Goal: Navigation & Orientation: Understand site structure

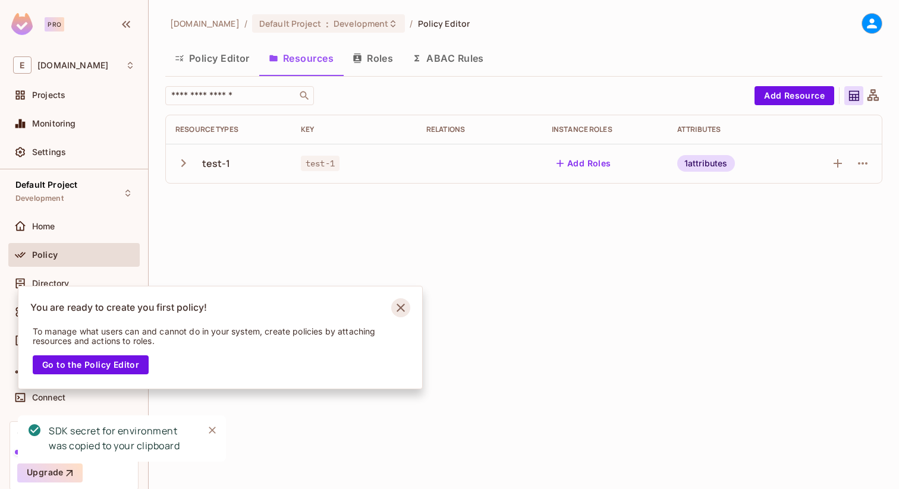
click at [402, 304] on icon "Notifications Alt+T" at bounding box center [400, 307] width 19 height 19
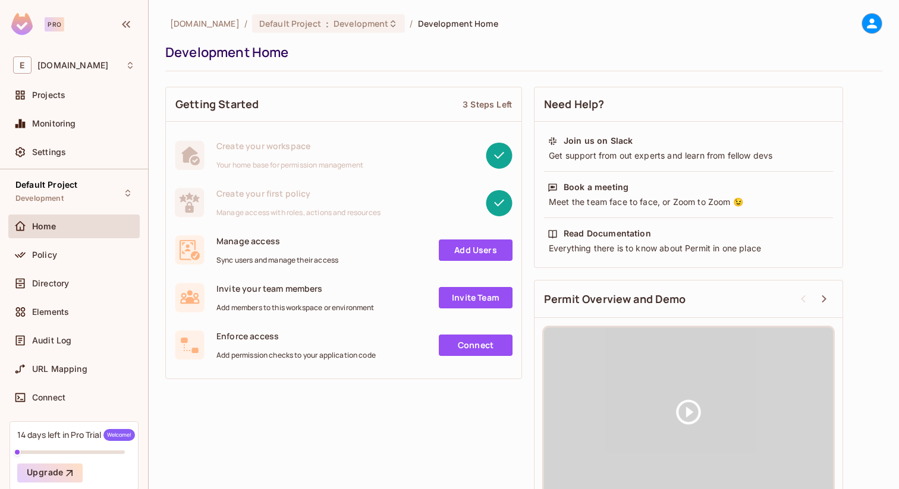
click at [866, 25] on icon at bounding box center [871, 23] width 10 height 10
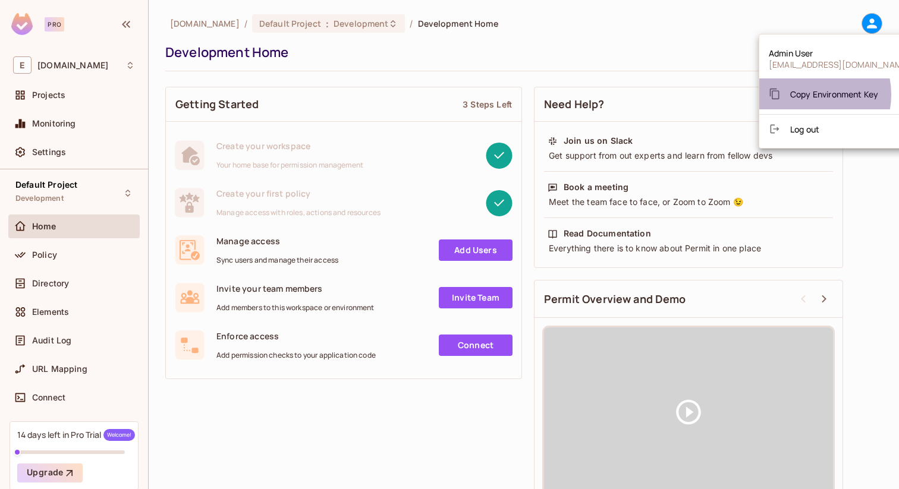
click at [806, 94] on span "Copy Environment Key" at bounding box center [834, 94] width 88 height 11
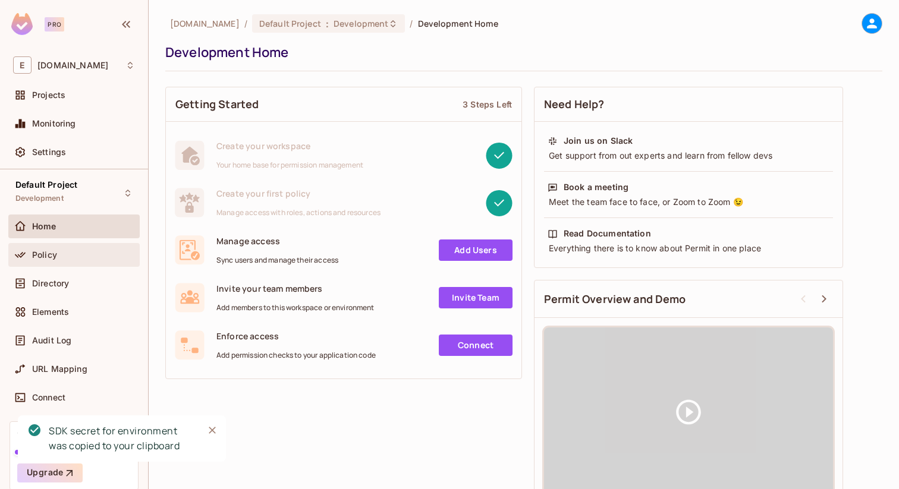
click at [64, 255] on div "Policy" at bounding box center [83, 255] width 103 height 10
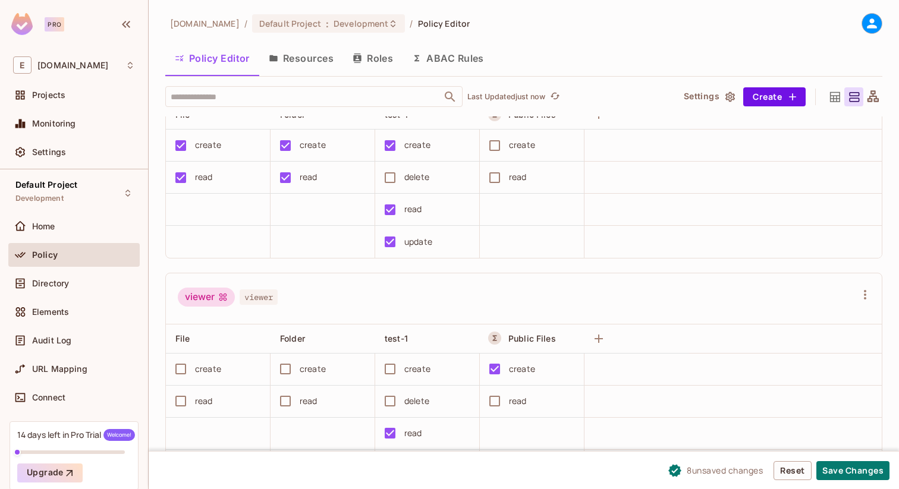
scroll to position [356, 0]
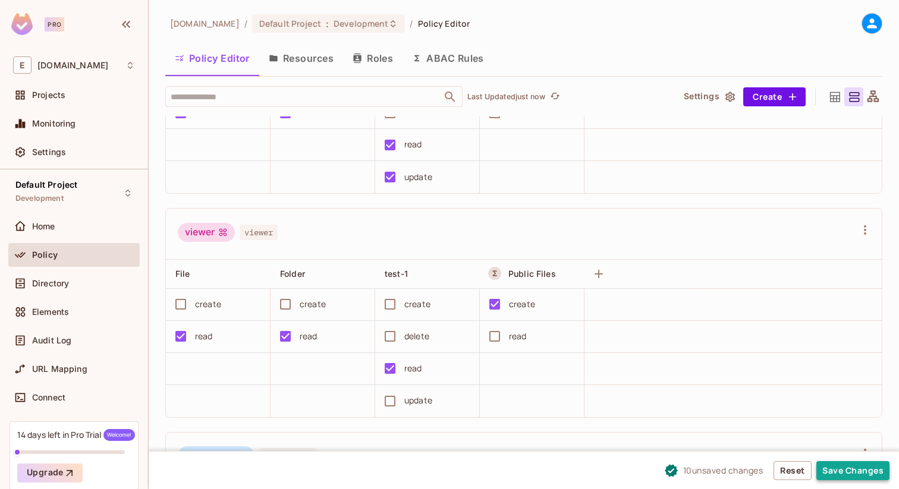
click at [854, 462] on button "Save Changes" at bounding box center [852, 470] width 73 height 19
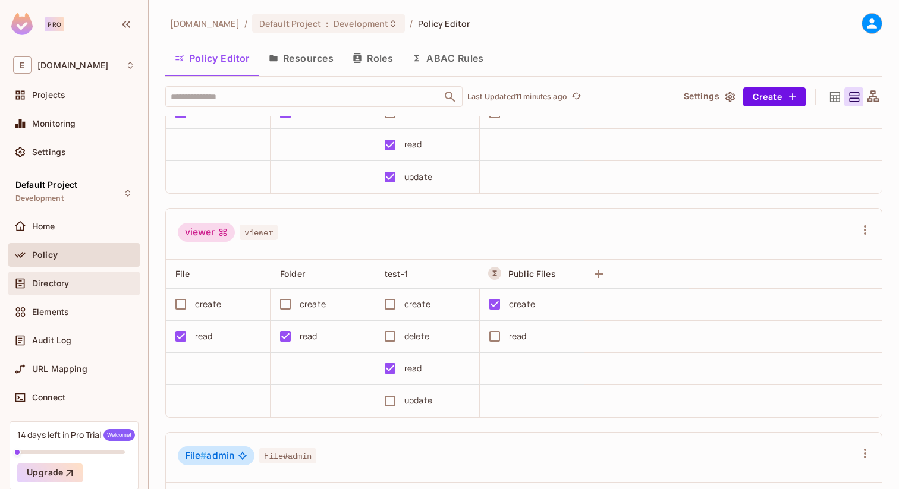
click at [59, 282] on span "Directory" at bounding box center [50, 284] width 37 height 10
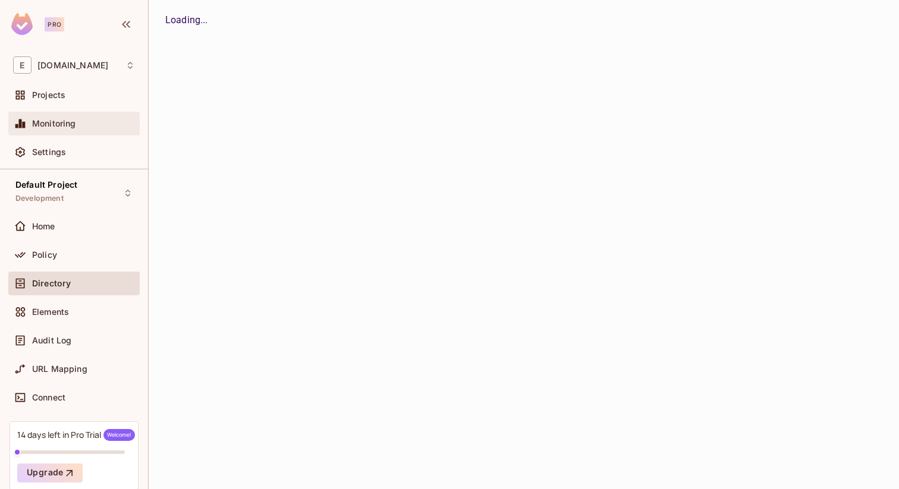
click at [52, 115] on div "Monitoring" at bounding box center [73, 124] width 131 height 24
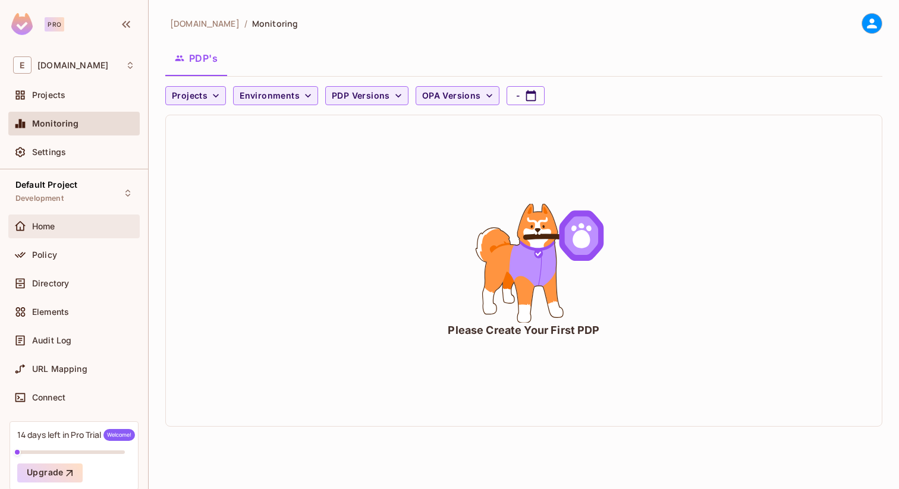
click at [36, 216] on div "Home" at bounding box center [73, 227] width 131 height 24
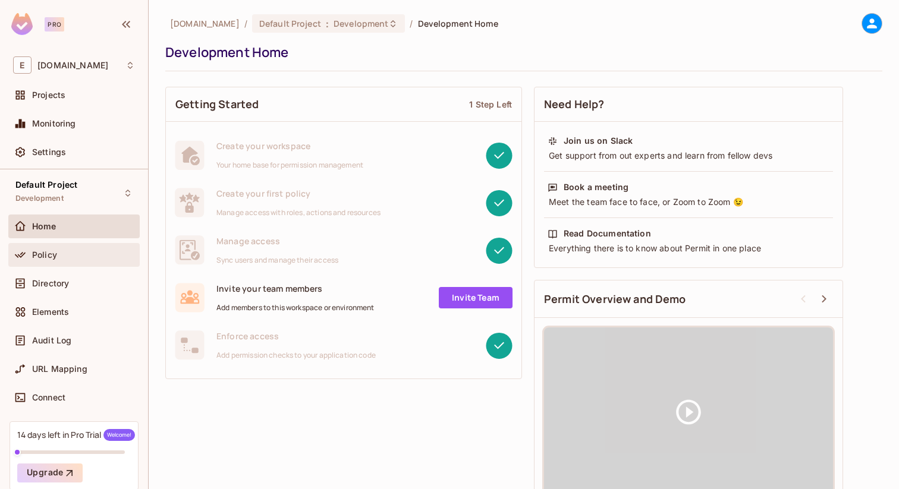
click at [49, 245] on div "Policy" at bounding box center [73, 255] width 131 height 24
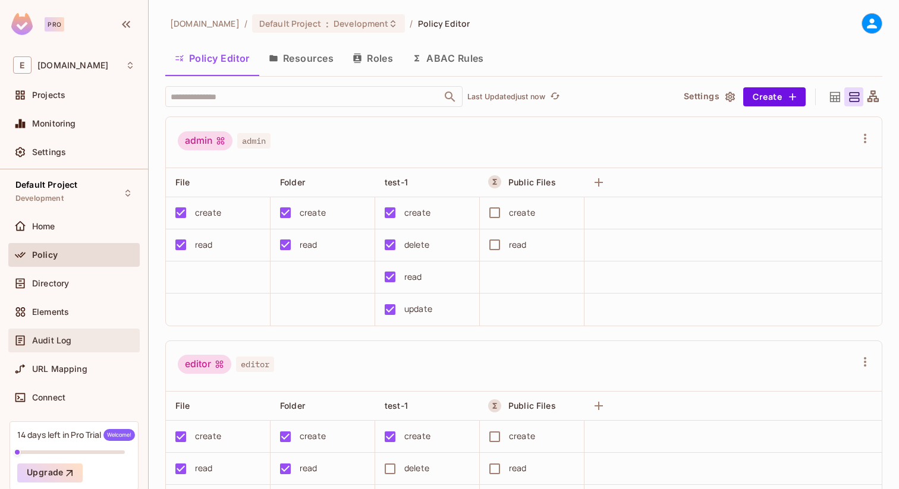
click at [61, 332] on div "Audit Log" at bounding box center [73, 341] width 131 height 24
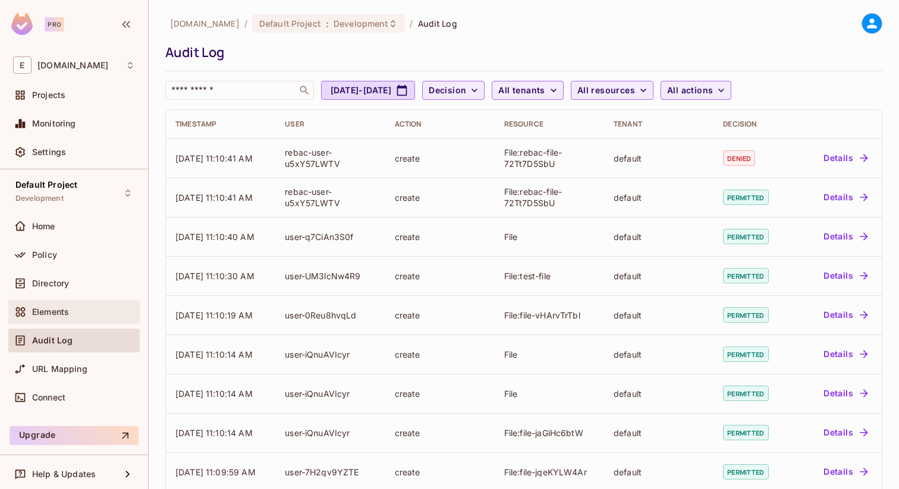
click at [55, 317] on div "Elements" at bounding box center [74, 312] width 122 height 14
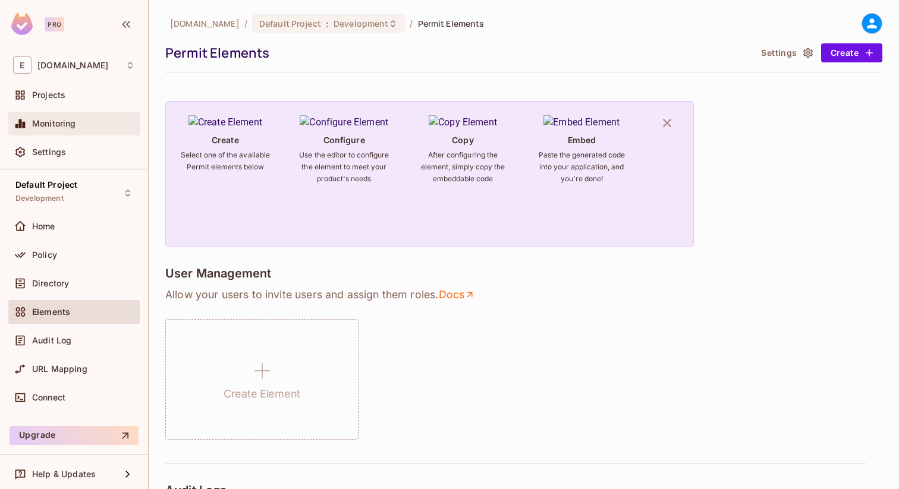
click at [60, 130] on div "Monitoring" at bounding box center [74, 123] width 122 height 14
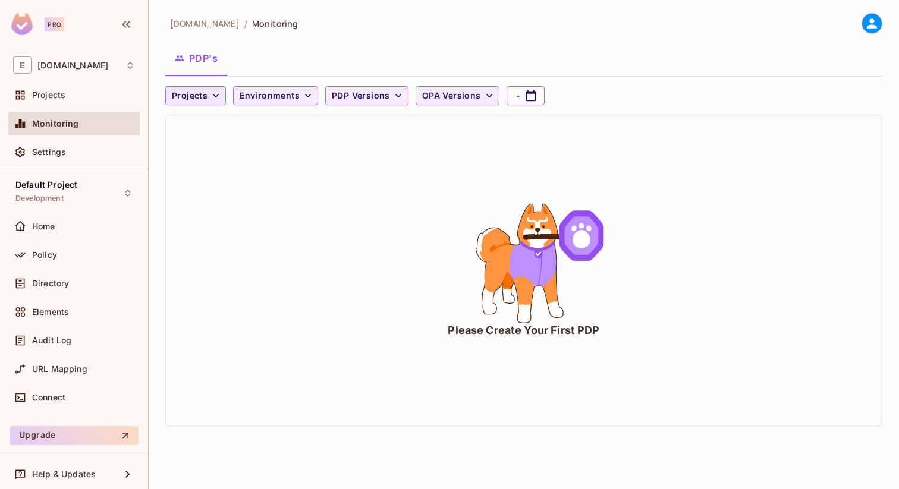
click at [203, 96] on span "Projects" at bounding box center [190, 96] width 36 height 15
click at [292, 58] on div at bounding box center [449, 244] width 899 height 489
click at [59, 403] on div "Connect" at bounding box center [74, 397] width 122 height 14
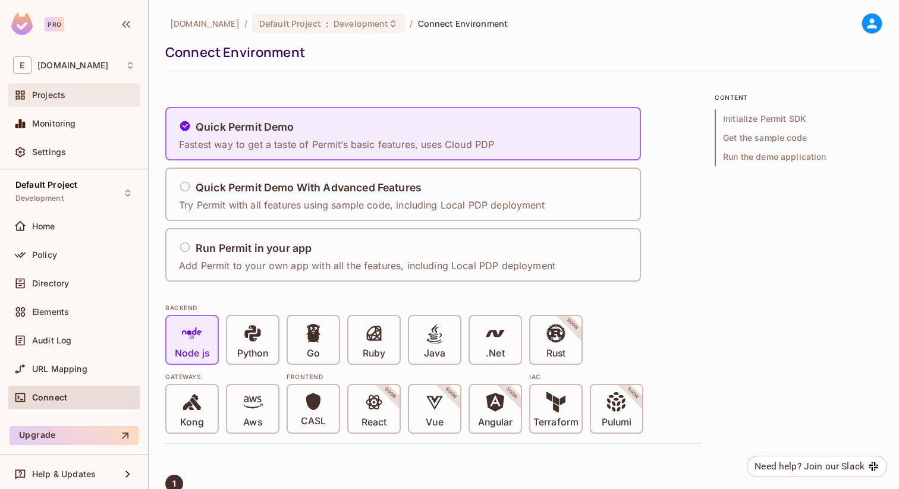
click at [68, 105] on div "Projects" at bounding box center [73, 95] width 131 height 24
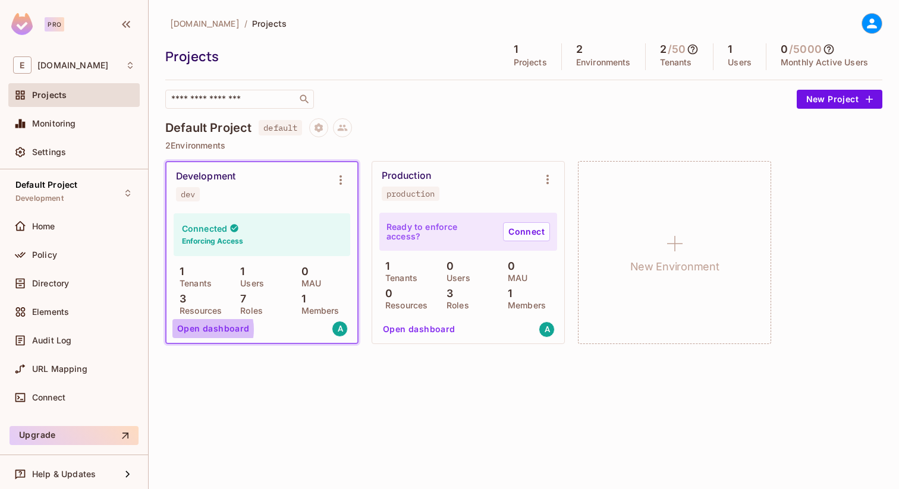
click at [197, 329] on button "Open dashboard" at bounding box center [213, 328] width 82 height 19
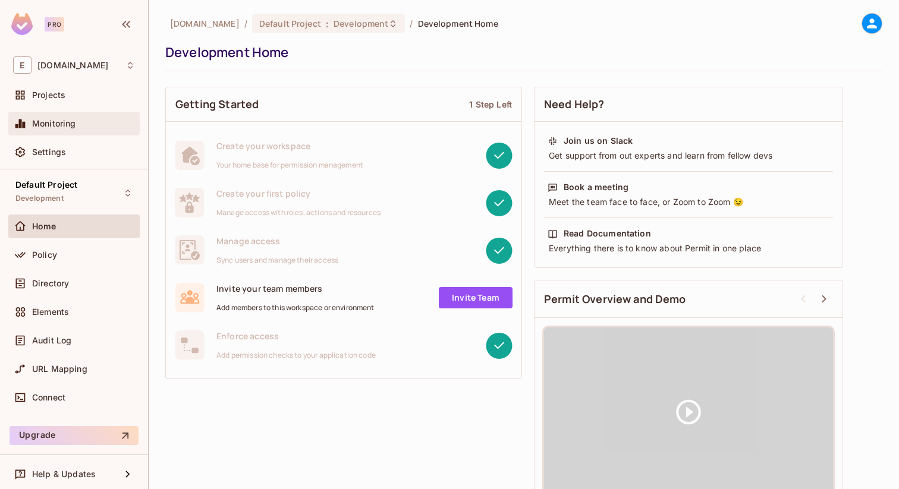
click at [42, 115] on div "Monitoring" at bounding box center [73, 124] width 131 height 24
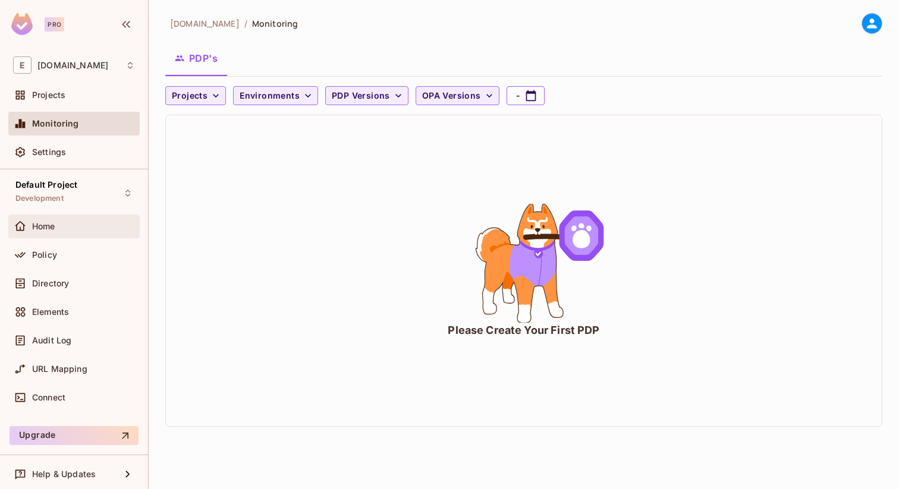
click at [55, 222] on span "Home" at bounding box center [43, 227] width 23 height 10
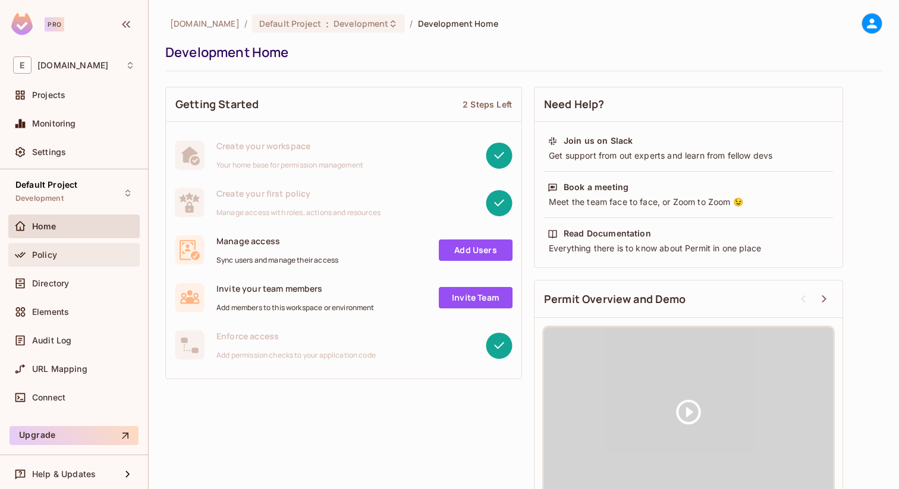
click at [56, 253] on div "Policy" at bounding box center [83, 255] width 103 height 10
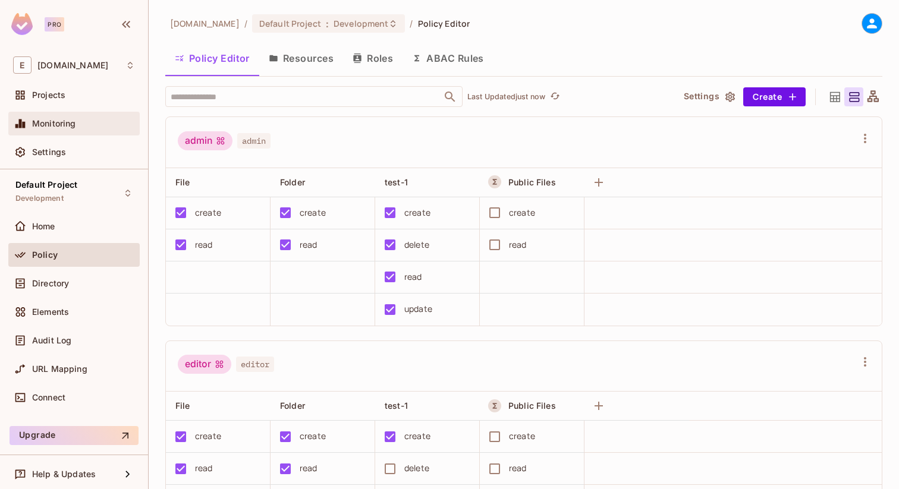
click at [73, 124] on span "Monitoring" at bounding box center [54, 124] width 44 height 10
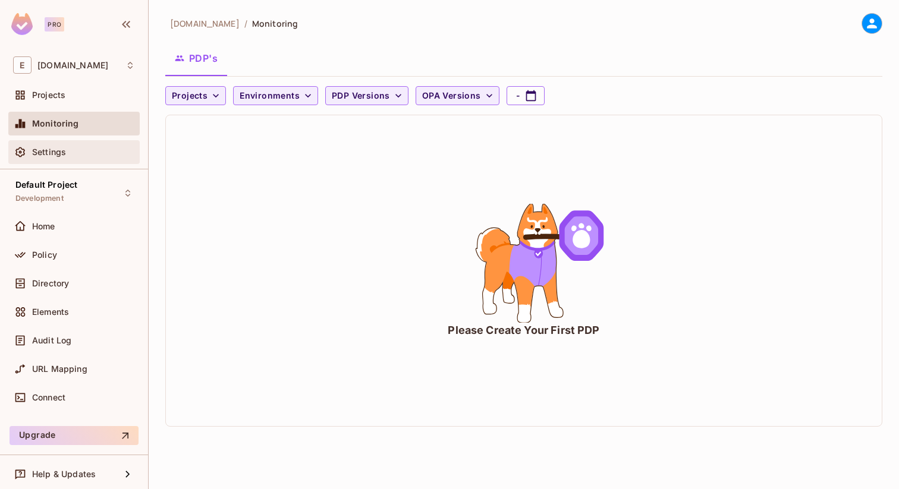
click at [49, 161] on div "Settings" at bounding box center [73, 152] width 131 height 24
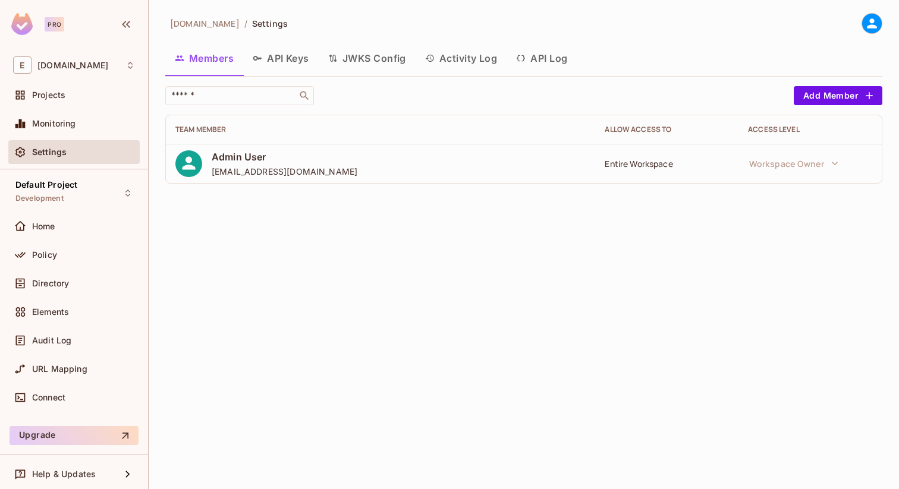
click at [475, 61] on button "Activity Log" at bounding box center [461, 58] width 92 height 30
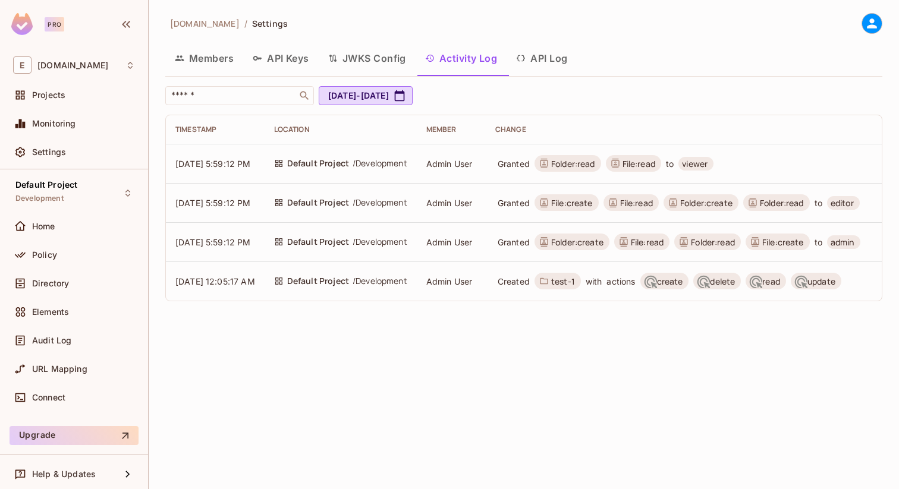
click at [531, 61] on button "API Log" at bounding box center [541, 58] width 70 height 30
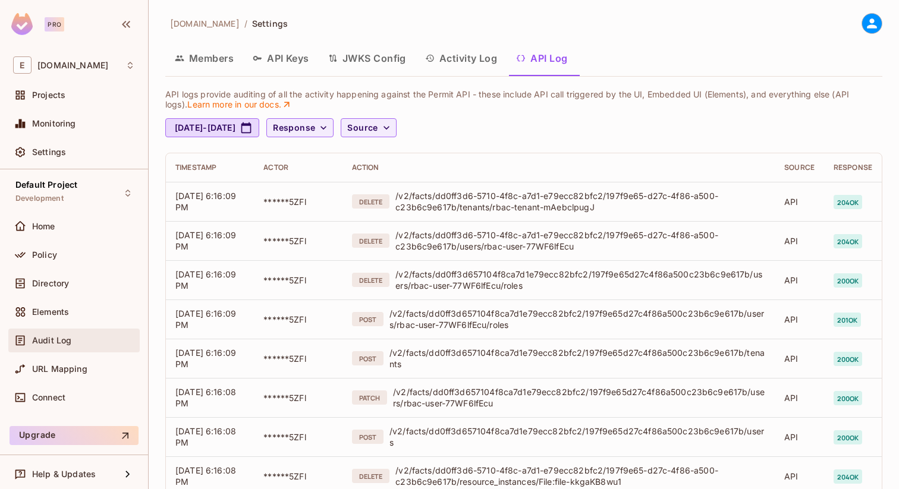
click at [59, 345] on span "Audit Log" at bounding box center [51, 341] width 39 height 10
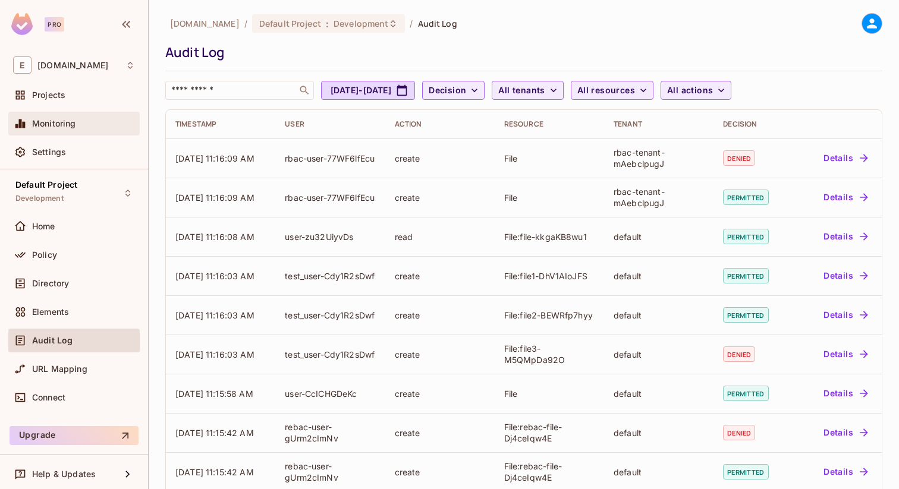
click at [53, 124] on span "Monitoring" at bounding box center [54, 124] width 44 height 10
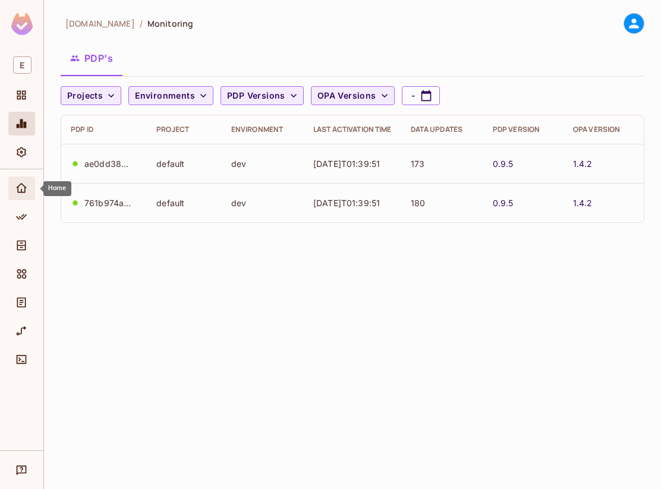
click at [23, 181] on span "Home" at bounding box center [21, 188] width 14 height 14
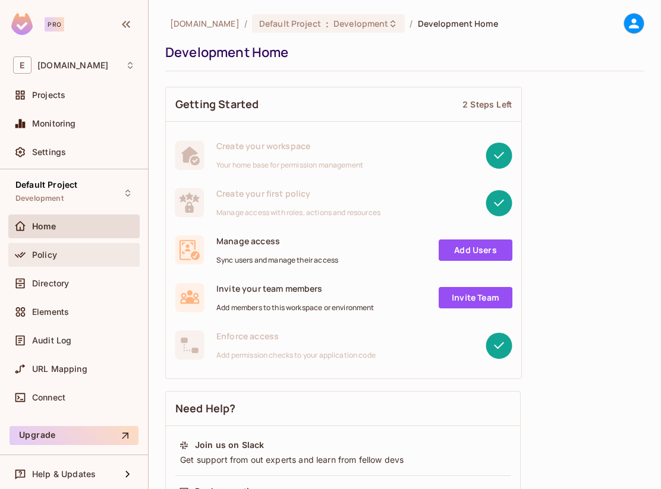
click at [51, 252] on span "Policy" at bounding box center [44, 255] width 25 height 10
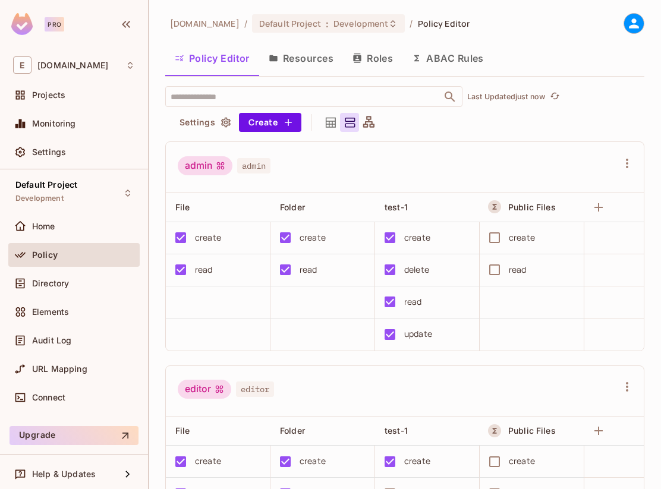
click at [289, 64] on button "Resources" at bounding box center [301, 58] width 84 height 30
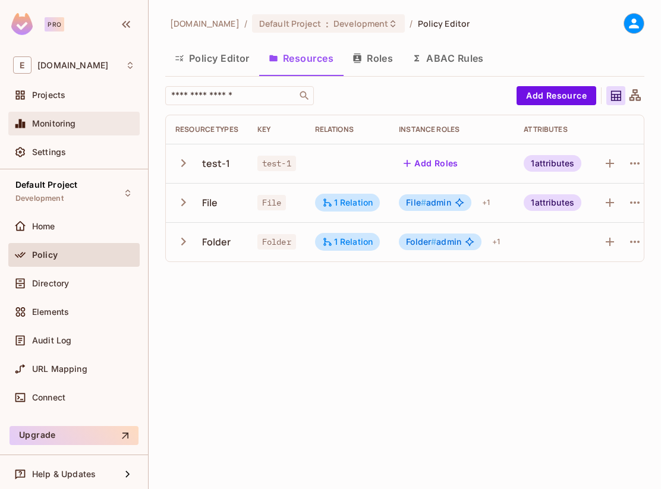
click at [66, 127] on span "Monitoring" at bounding box center [54, 124] width 44 height 10
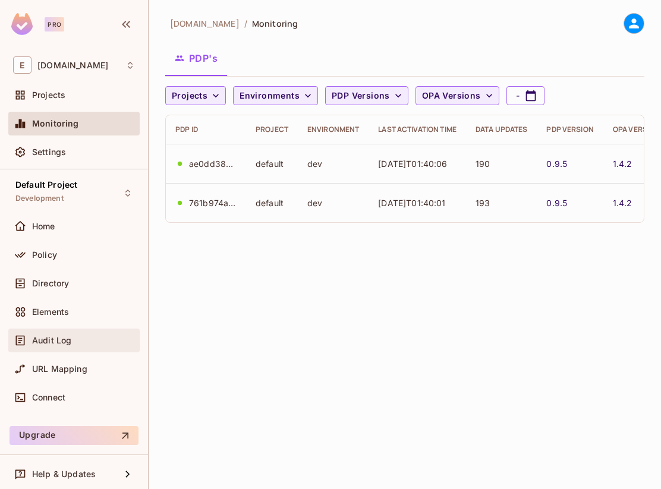
click at [65, 350] on div "Audit Log" at bounding box center [73, 341] width 131 height 24
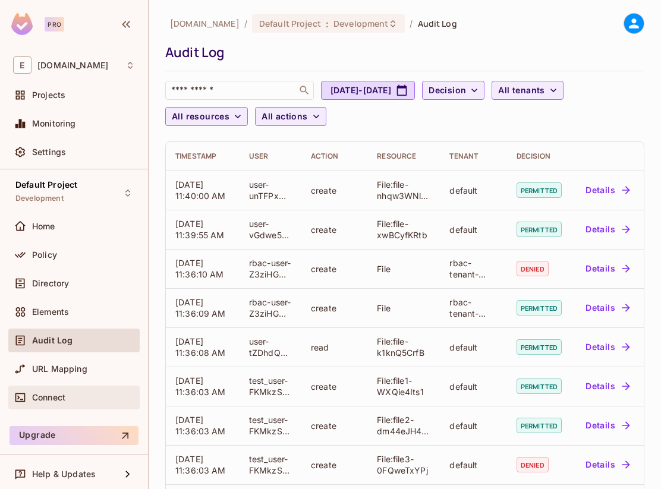
click at [65, 394] on span "Connect" at bounding box center [48, 398] width 33 height 10
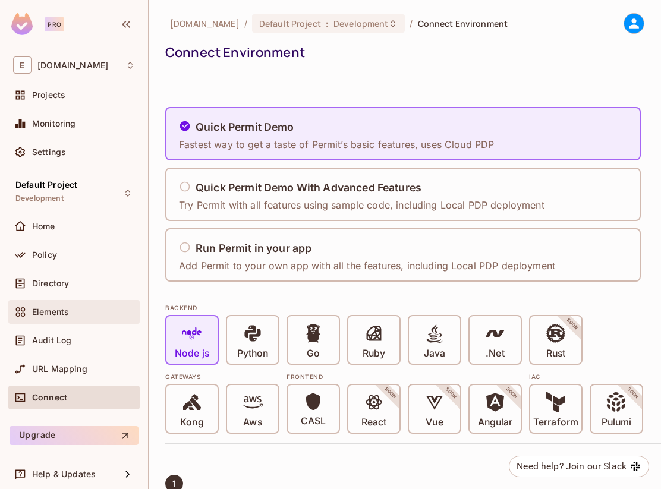
click at [75, 310] on div "Elements" at bounding box center [83, 312] width 103 height 10
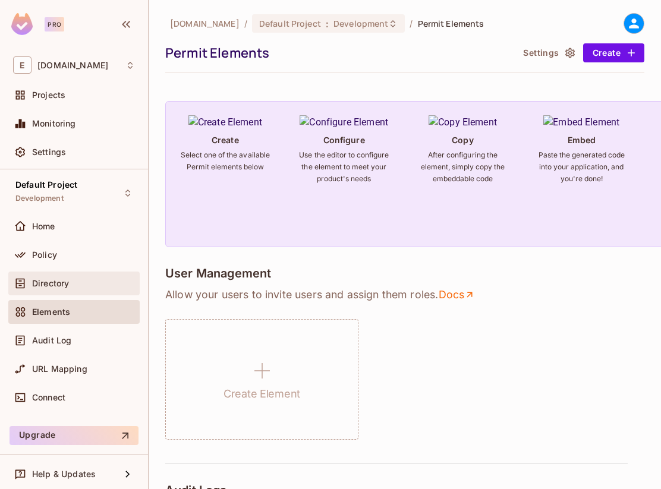
click at [63, 286] on span "Directory" at bounding box center [50, 284] width 37 height 10
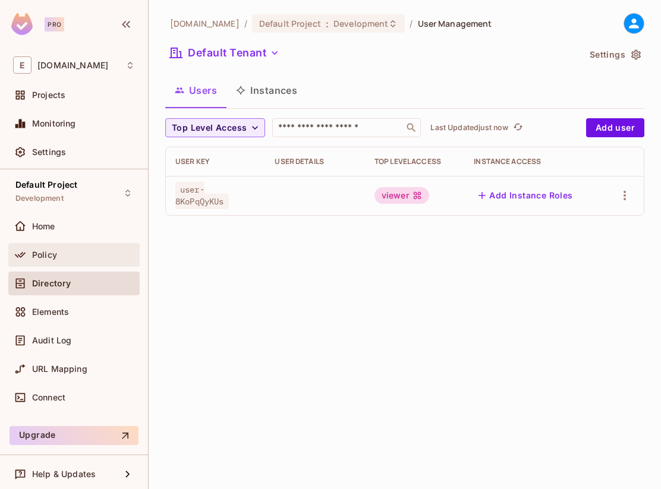
click at [56, 258] on span "Policy" at bounding box center [44, 255] width 25 height 10
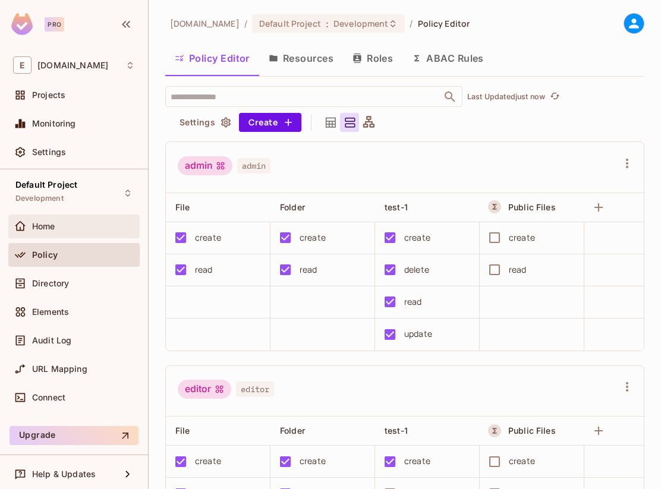
click at [56, 231] on div "Home" at bounding box center [74, 226] width 122 height 14
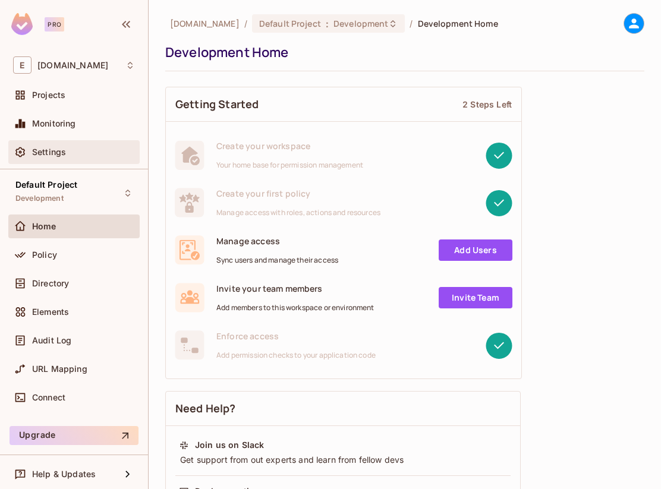
click at [51, 157] on span "Settings" at bounding box center [49, 152] width 34 height 10
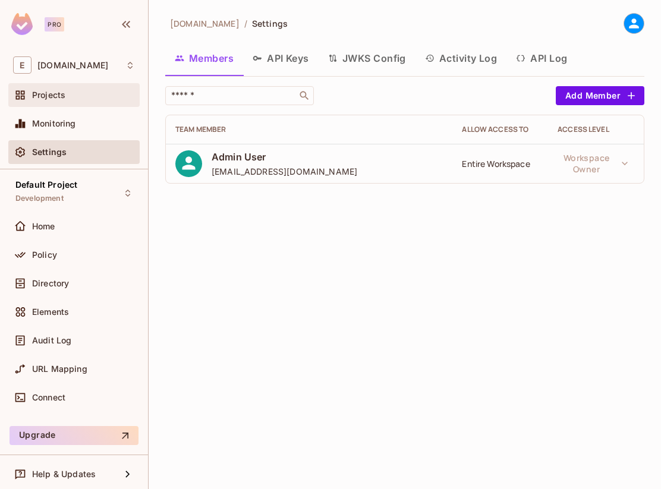
click at [64, 102] on div "Projects" at bounding box center [74, 95] width 122 height 14
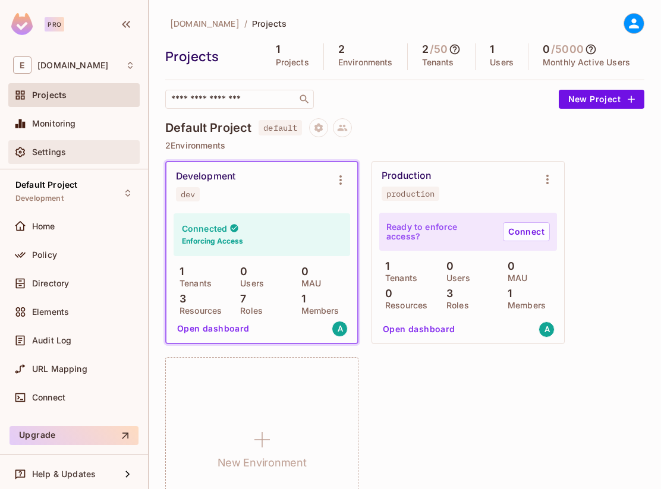
click at [60, 156] on span "Settings" at bounding box center [49, 152] width 34 height 10
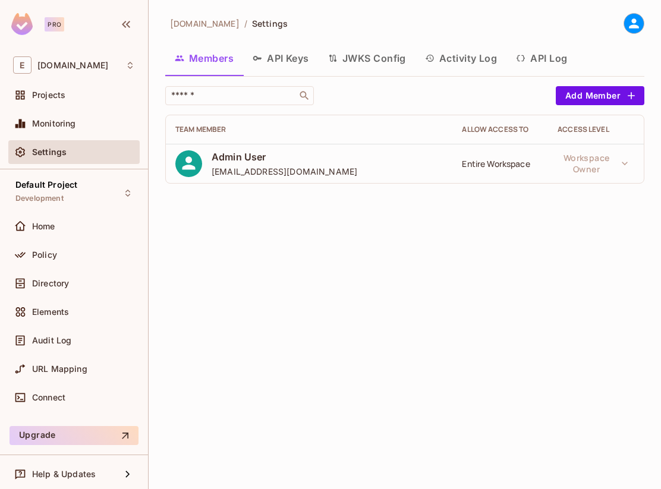
click at [343, 56] on button "API Log" at bounding box center [541, 58] width 70 height 30
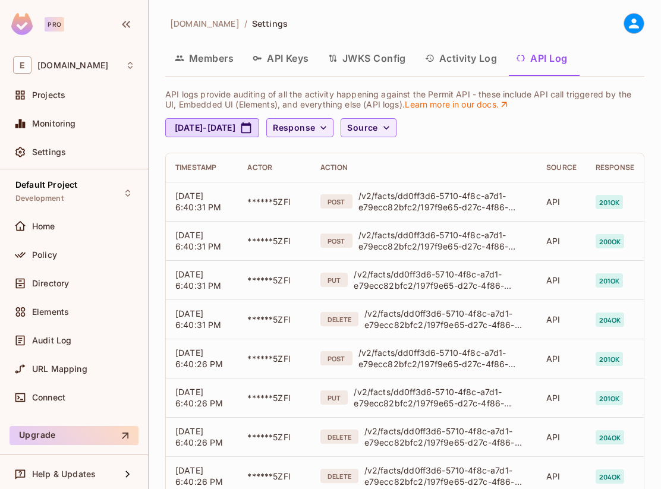
click at [343, 64] on button "Activity Log" at bounding box center [461, 58] width 92 height 30
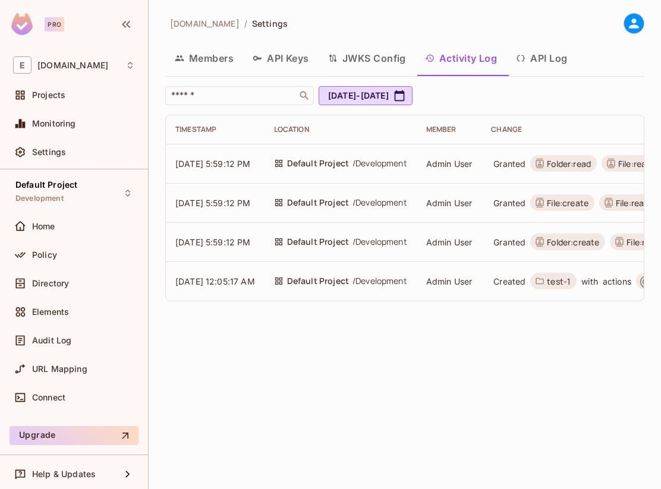
click at [343, 64] on button "JWKS Config" at bounding box center [367, 58] width 97 height 30
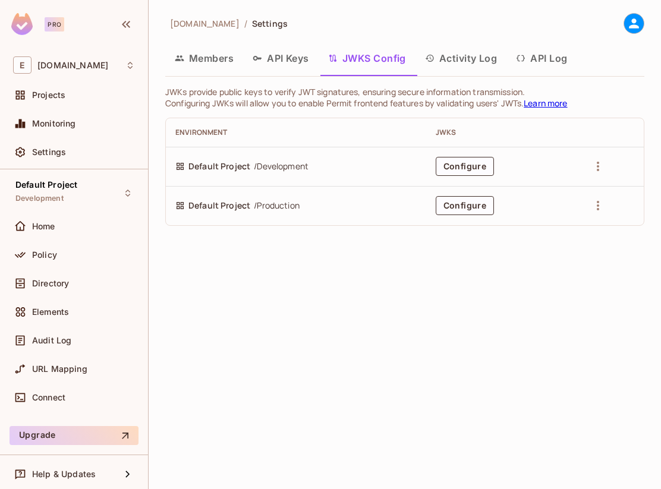
click at [296, 63] on button "API Keys" at bounding box center [280, 58] width 75 height 30
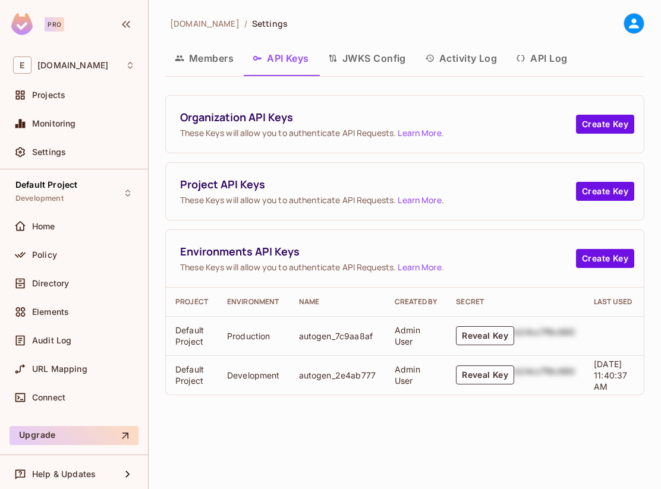
click at [217, 64] on button "Members" at bounding box center [204, 58] width 78 height 30
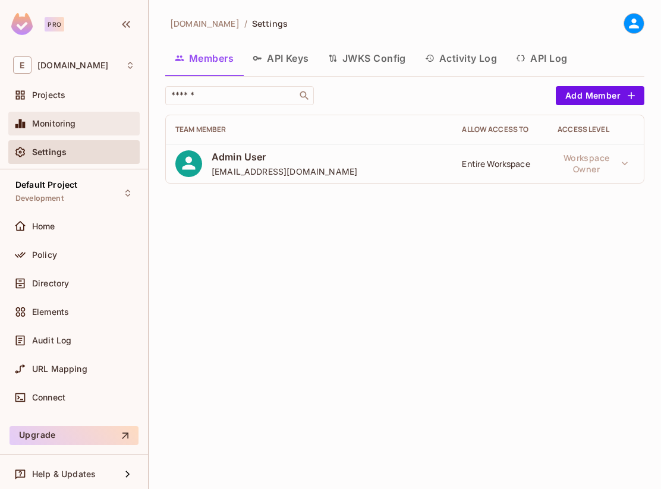
click at [100, 120] on div "Monitoring" at bounding box center [83, 124] width 103 height 10
